Goal: Task Accomplishment & Management: Manage account settings

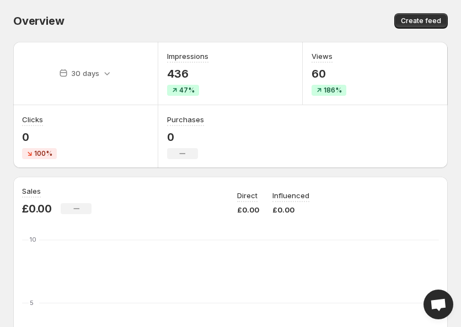
click at [158, 19] on div "Overview" at bounding box center [119, 20] width 212 height 15
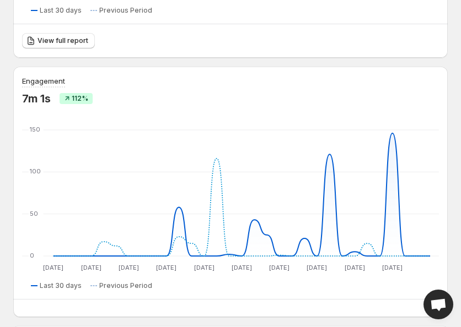
click at [245, 116] on div "Engagement 7m 1s 112% [DATE] [DATE] [DATE] [DATE] [DATE] [DATE] [DATE] [DATE] […" at bounding box center [230, 182] width 416 height 215
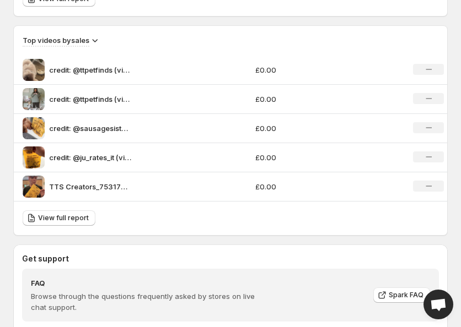
scroll to position [826, 0]
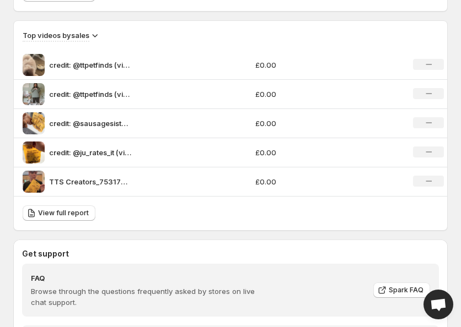
click at [373, 224] on div "View full report" at bounding box center [230, 214] width 433 height 34
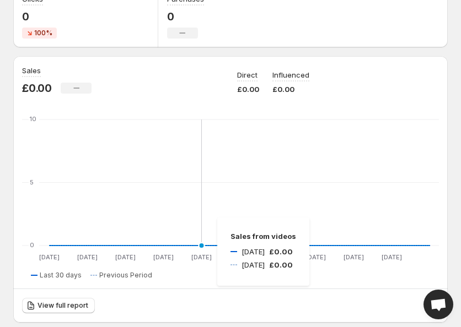
scroll to position [19, 0]
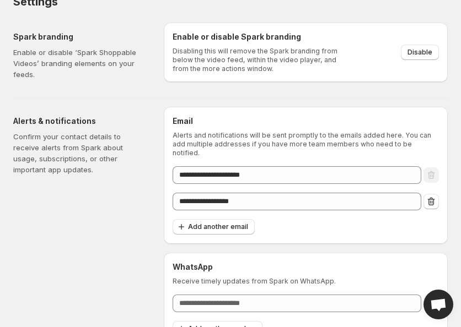
scroll to position [29, 0]
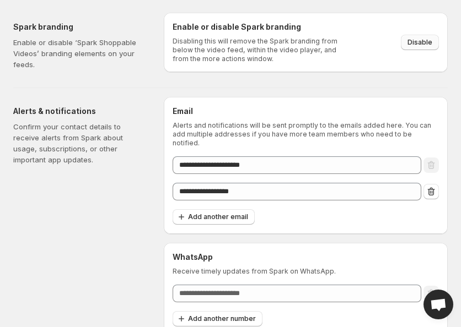
click at [416, 40] on span "Disable" at bounding box center [419, 42] width 25 height 9
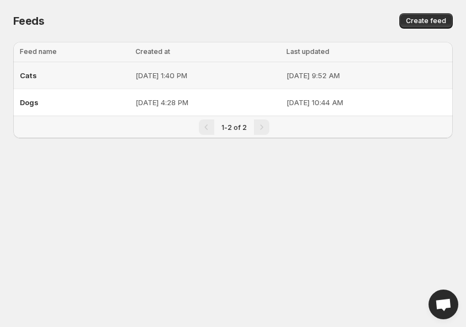
click at [187, 81] on td "[DATE] 1:40 PM" at bounding box center [207, 75] width 151 height 27
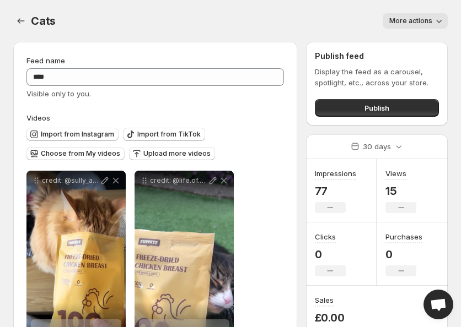
click at [435, 25] on icon "button" at bounding box center [438, 20] width 11 height 11
click at [409, 20] on span "More actions" at bounding box center [410, 21] width 43 height 9
click at [21, 24] on icon "Settings" at bounding box center [20, 20] width 11 height 11
